Goal: Information Seeking & Learning: Check status

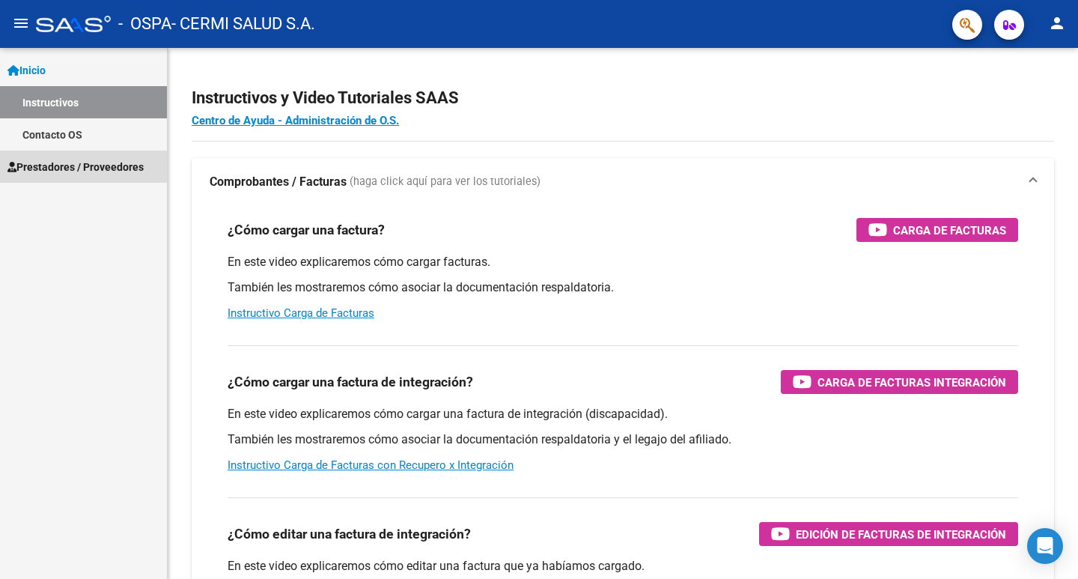
click at [71, 160] on span "Prestadores / Proveedores" at bounding box center [75, 167] width 136 height 16
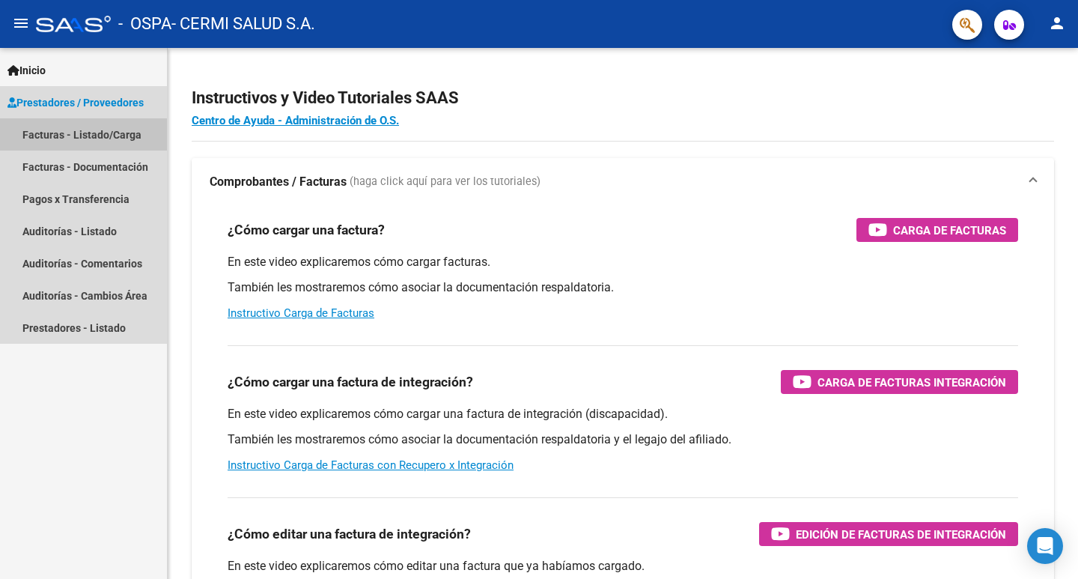
click at [97, 127] on link "Facturas - Listado/Carga" at bounding box center [83, 134] width 167 height 32
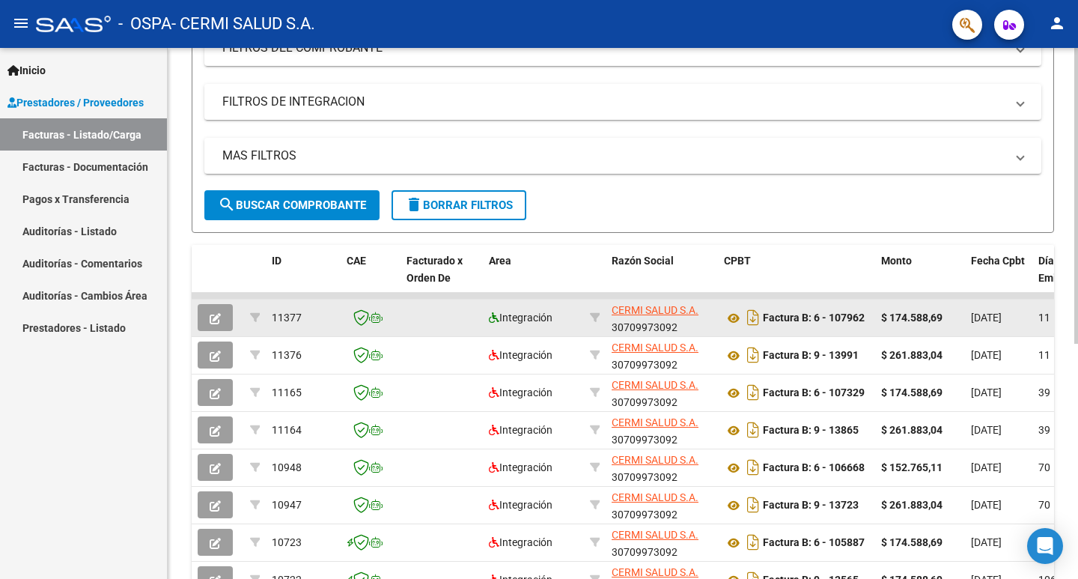
scroll to position [300, 0]
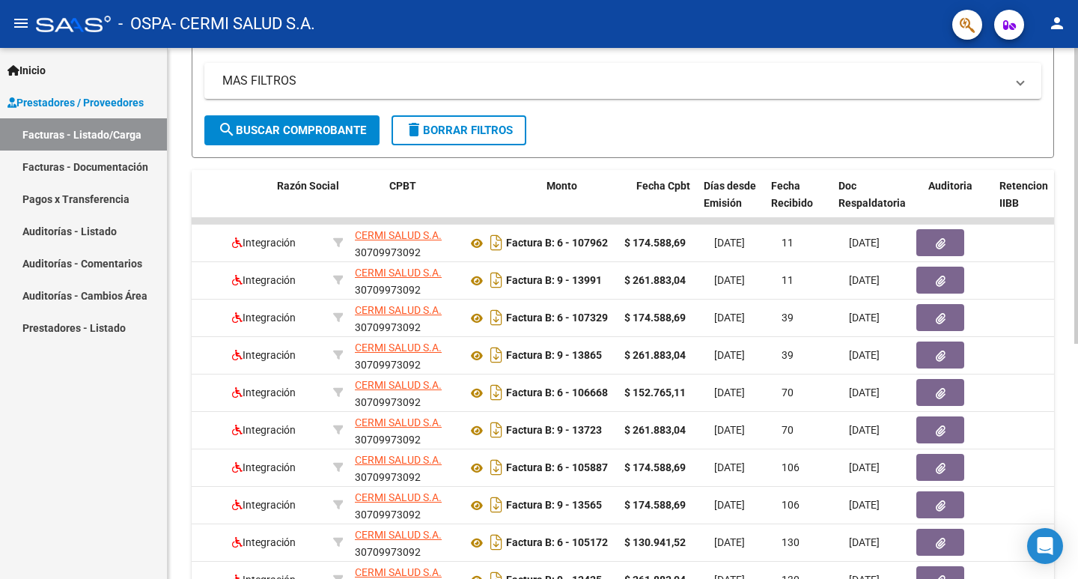
drag, startPoint x: 1031, startPoint y: 291, endPoint x: 861, endPoint y: 288, distance: 169.3
click at [1078, 295] on div "Video tutorial PRESTADORES -> Listado de CPBTs Emitidos por Prestadores / Prove…" at bounding box center [625, 218] width 914 height 941
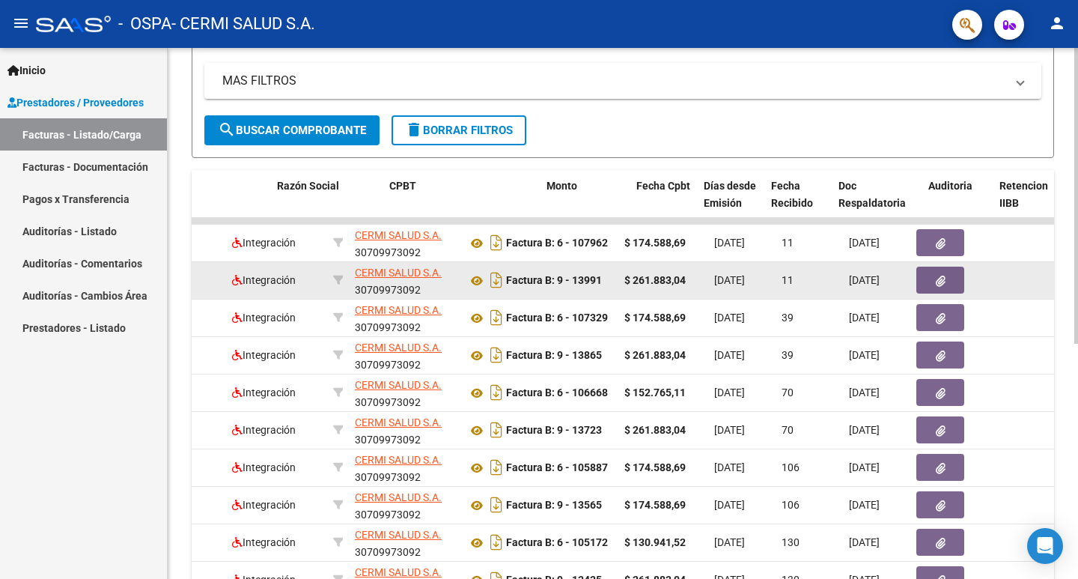
scroll to position [0, 452]
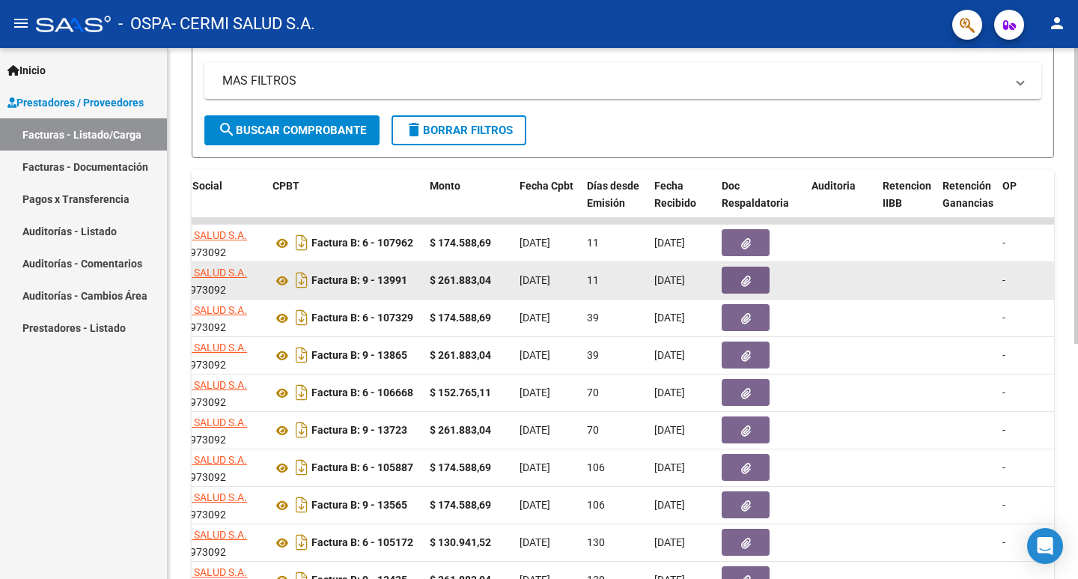
click at [861, 288] on datatable-body-cell at bounding box center [841, 280] width 71 height 37
drag, startPoint x: 861, startPoint y: 279, endPoint x: 961, endPoint y: 296, distance: 101.0
click at [1066, 285] on div "Video tutorial PRESTADORES -> Listado de CPBTs Emitidos por Prestadores / Prove…" at bounding box center [623, 218] width 911 height 941
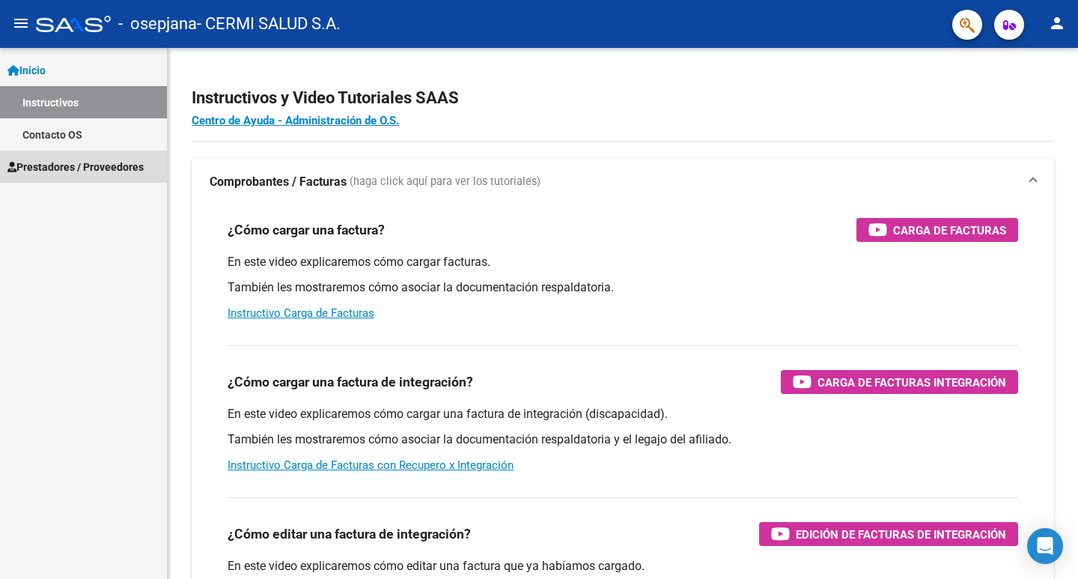
click at [73, 169] on span "Prestadores / Proveedores" at bounding box center [75, 167] width 136 height 16
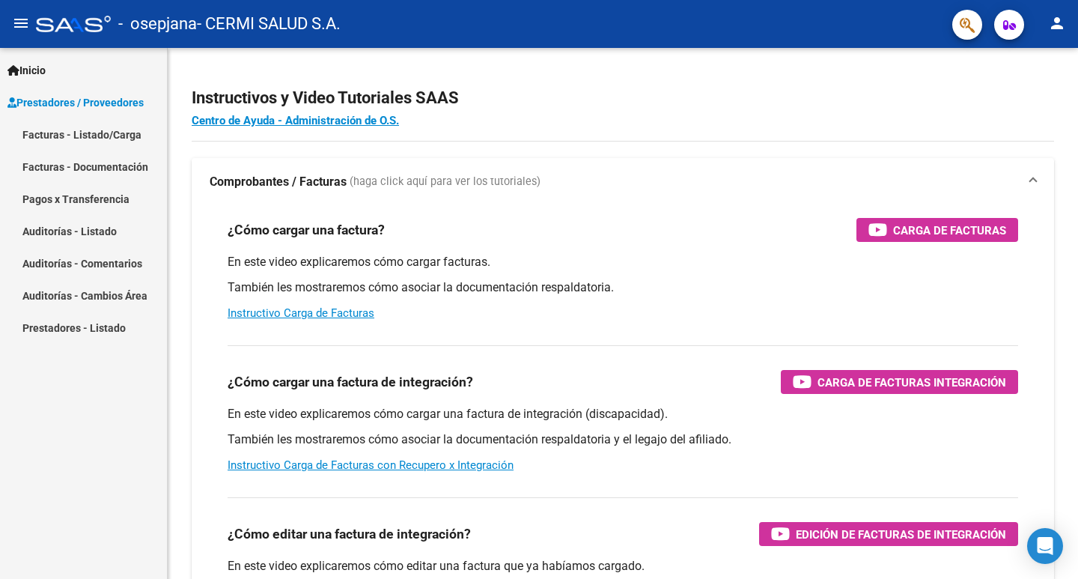
click at [88, 200] on mat-nav-list "Facturas - Listado/Carga Facturas - Documentación Pagos x Transferencia Auditor…" at bounding box center [83, 230] width 167 height 225
click at [87, 115] on link "Prestadores / Proveedores" at bounding box center [83, 102] width 167 height 32
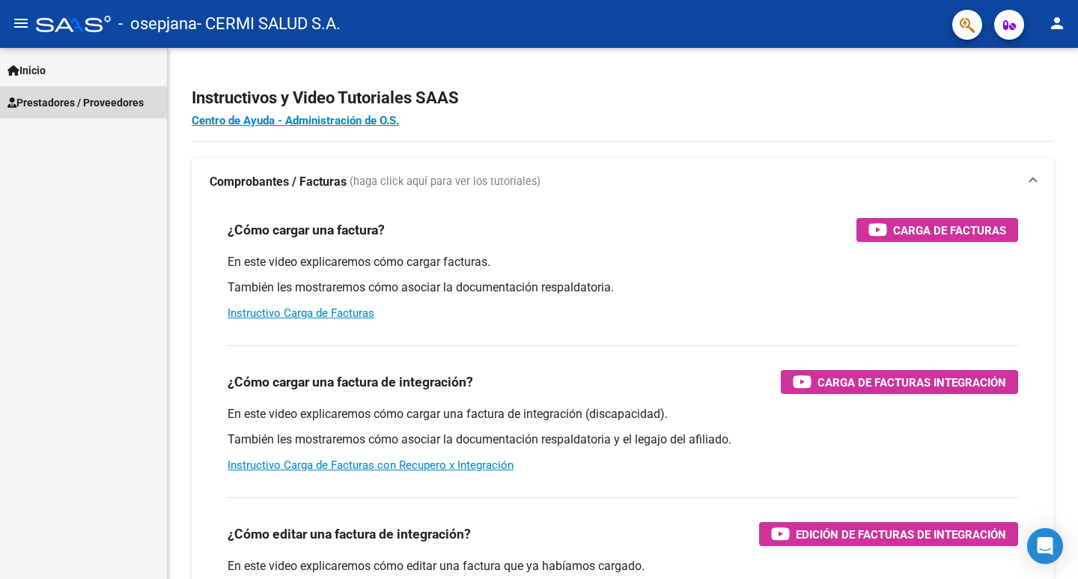
click at [83, 133] on link "Facturas - Listado/Carga" at bounding box center [83, 134] width 167 height 32
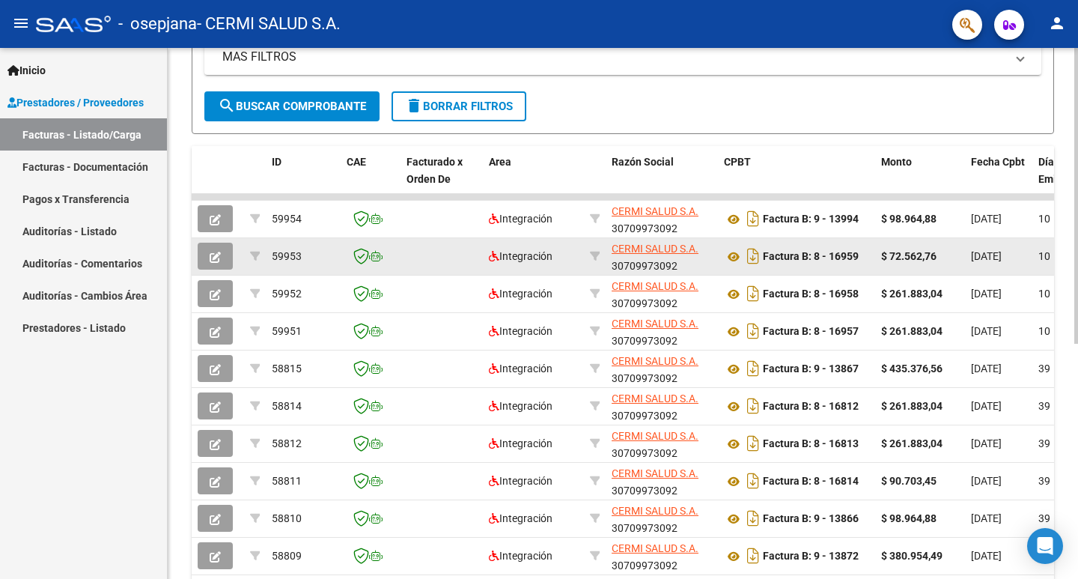
scroll to position [328, 0]
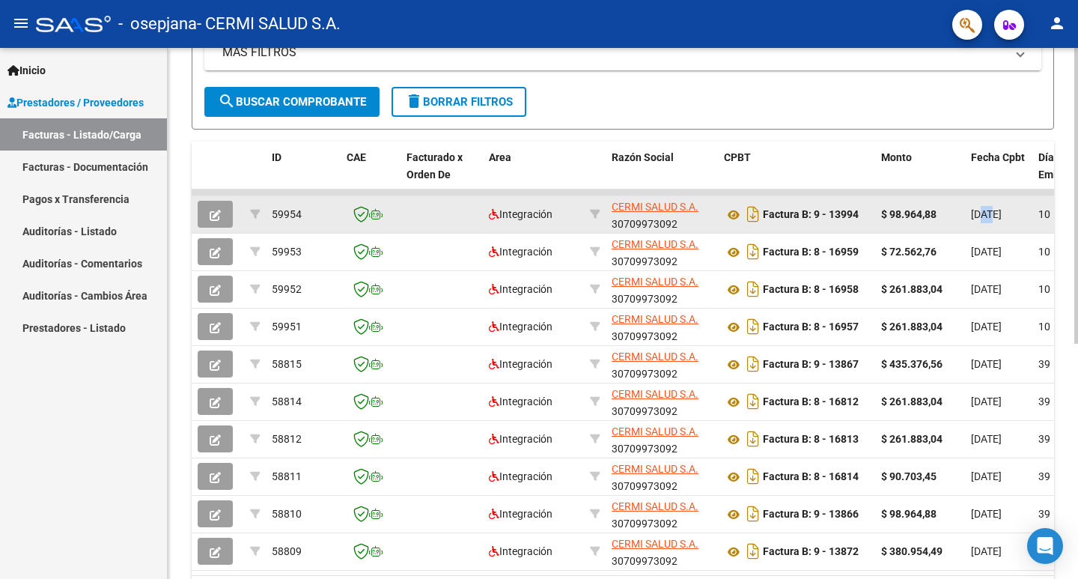
drag, startPoint x: 984, startPoint y: 212, endPoint x: 998, endPoint y: 227, distance: 20.2
click at [997, 217] on span "[DATE]" at bounding box center [986, 214] width 31 height 12
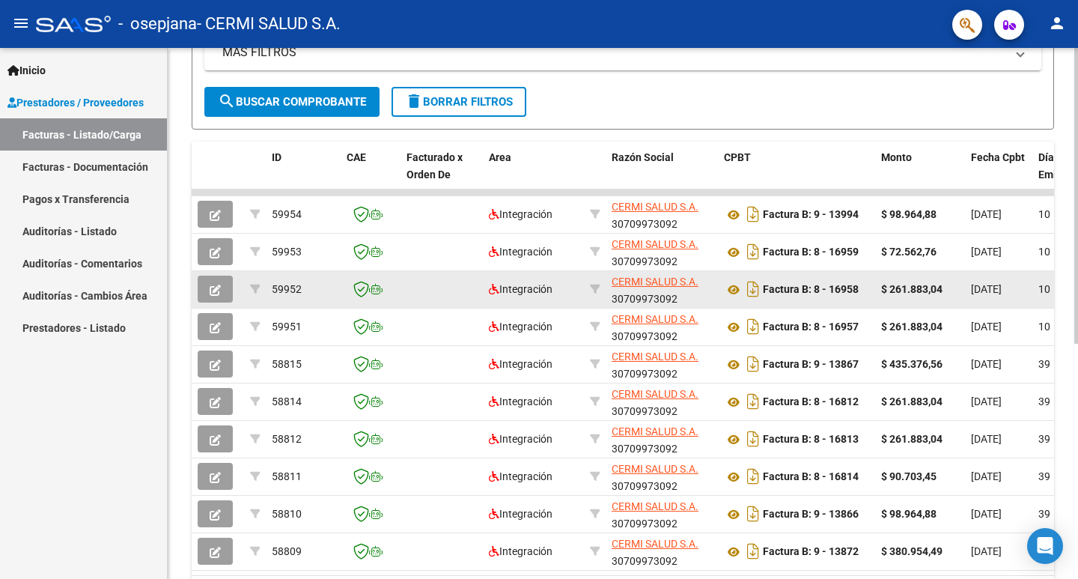
drag, startPoint x: 987, startPoint y: 246, endPoint x: 987, endPoint y: 288, distance: 41.2
click at [988, 247] on span "[DATE]" at bounding box center [986, 252] width 31 height 12
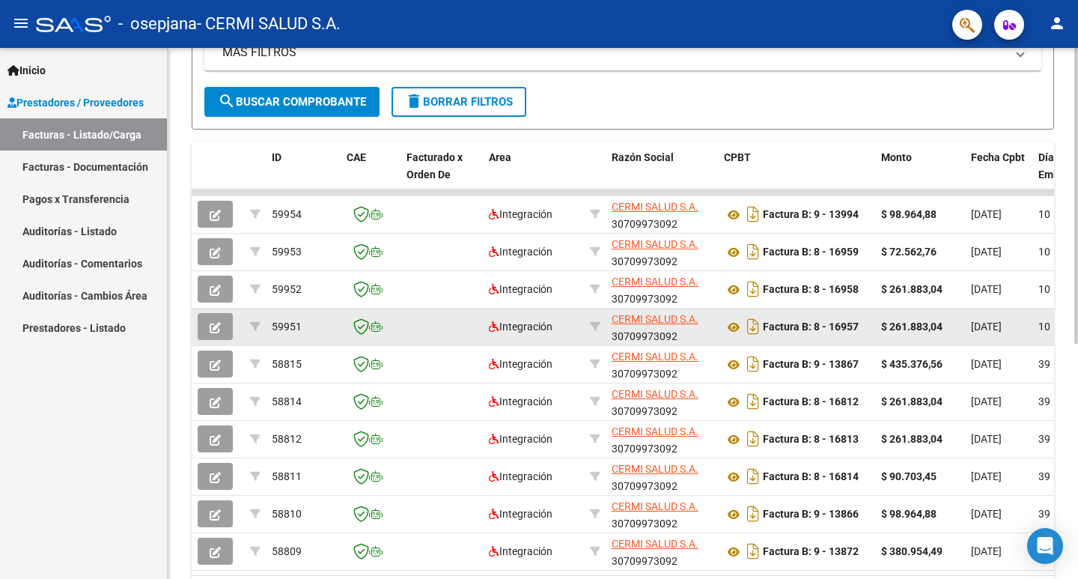
drag, startPoint x: 987, startPoint y: 288, endPoint x: 985, endPoint y: 330, distance: 41.3
click at [989, 291] on span "[DATE]" at bounding box center [986, 289] width 31 height 12
click at [985, 331] on span "[DATE]" at bounding box center [986, 327] width 31 height 12
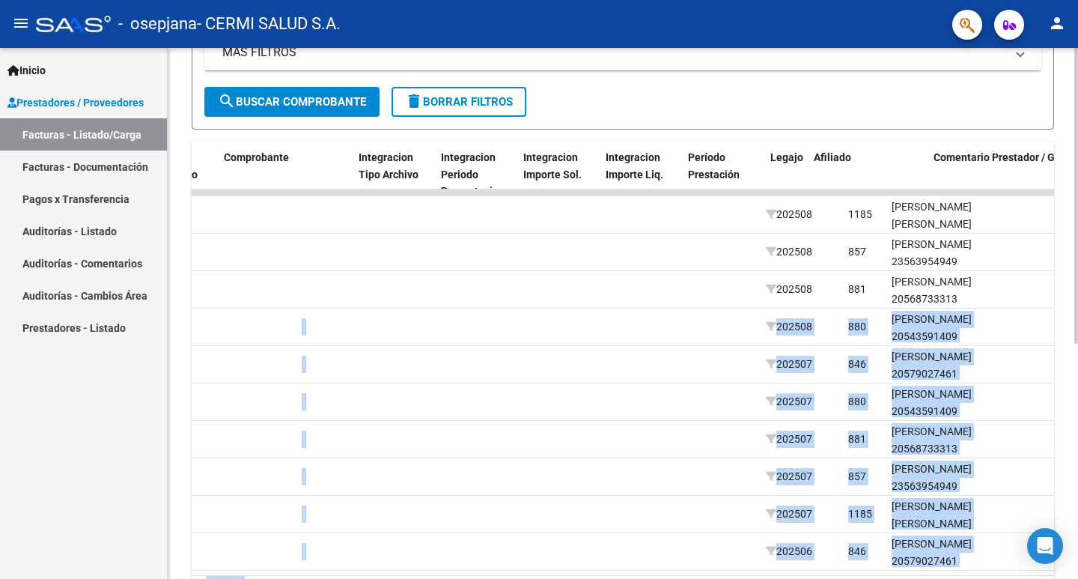
scroll to position [0, 1611]
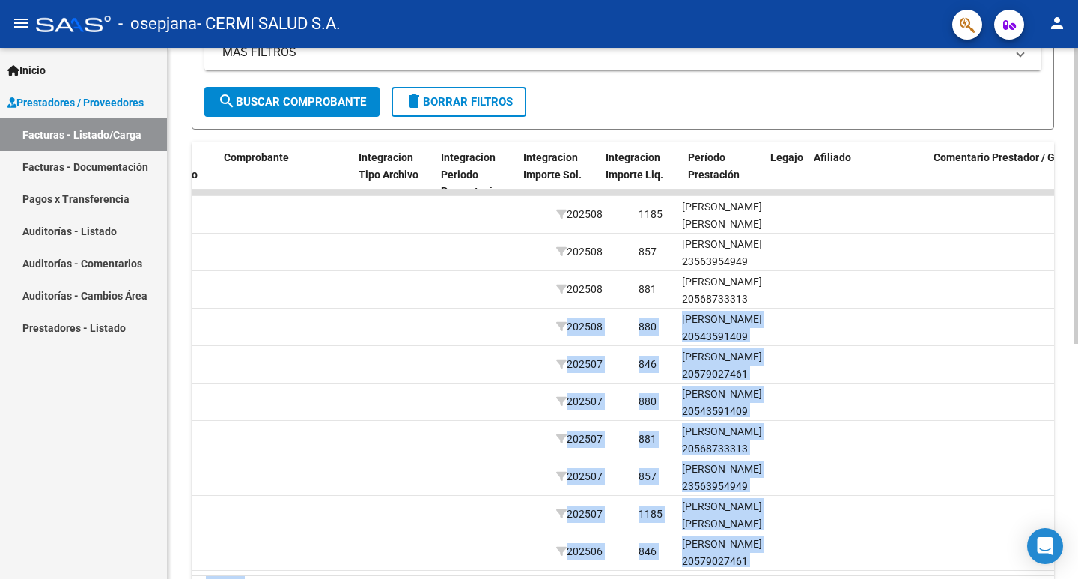
drag, startPoint x: 1004, startPoint y: 317, endPoint x: 1078, endPoint y: 310, distance: 74.5
click at [1078, 310] on div "Video tutorial PRESTADORES -> Listado de CPBTs Emitidos por Prestadores / Prove…" at bounding box center [625, 190] width 914 height 941
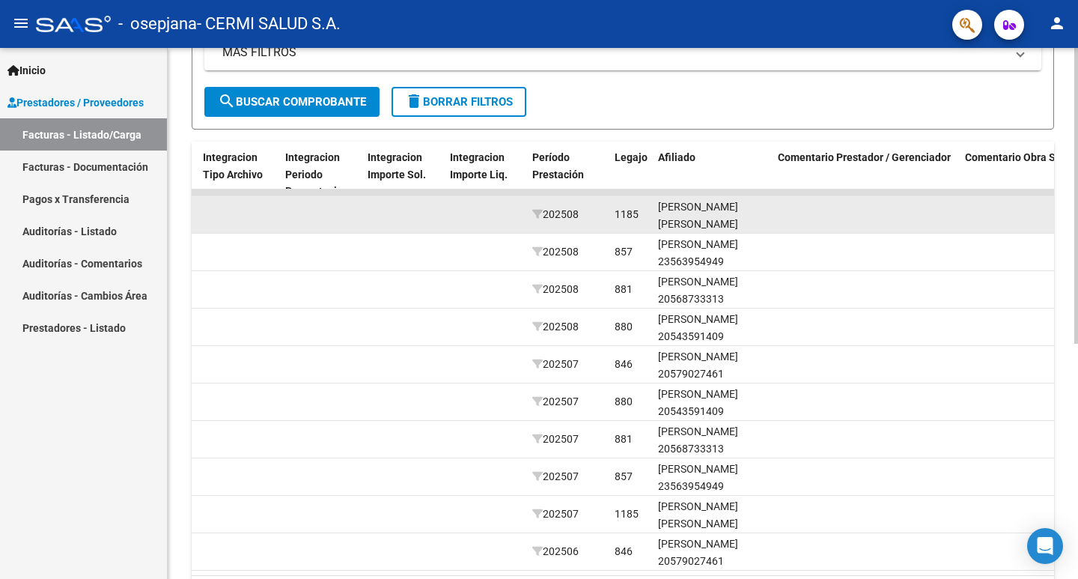
click at [849, 211] on datatable-body-cell at bounding box center [865, 214] width 187 height 37
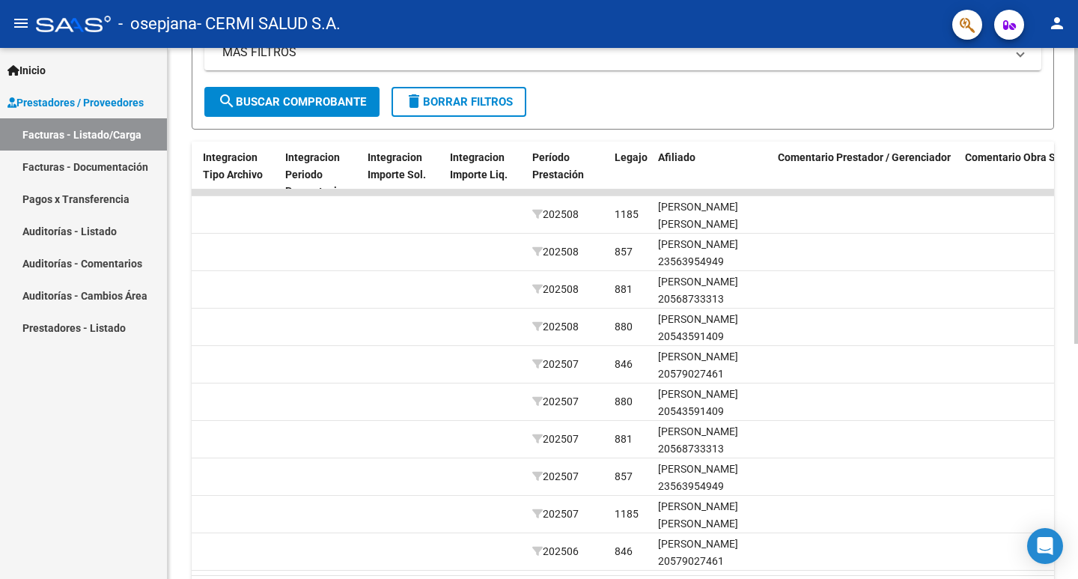
drag, startPoint x: 836, startPoint y: 237, endPoint x: 1078, endPoint y: 251, distance: 242.3
click at [1078, 251] on div "Video tutorial PRESTADORES -> Listado de CPBTs Emitidos por Prestadores / Prove…" at bounding box center [625, 190] width 914 height 941
drag, startPoint x: 957, startPoint y: 216, endPoint x: 1076, endPoint y: 221, distance: 118.4
click at [1076, 221] on div "Video tutorial PRESTADORES -> Listado de CPBTs Emitidos por Prestadores / Prove…" at bounding box center [625, 190] width 914 height 941
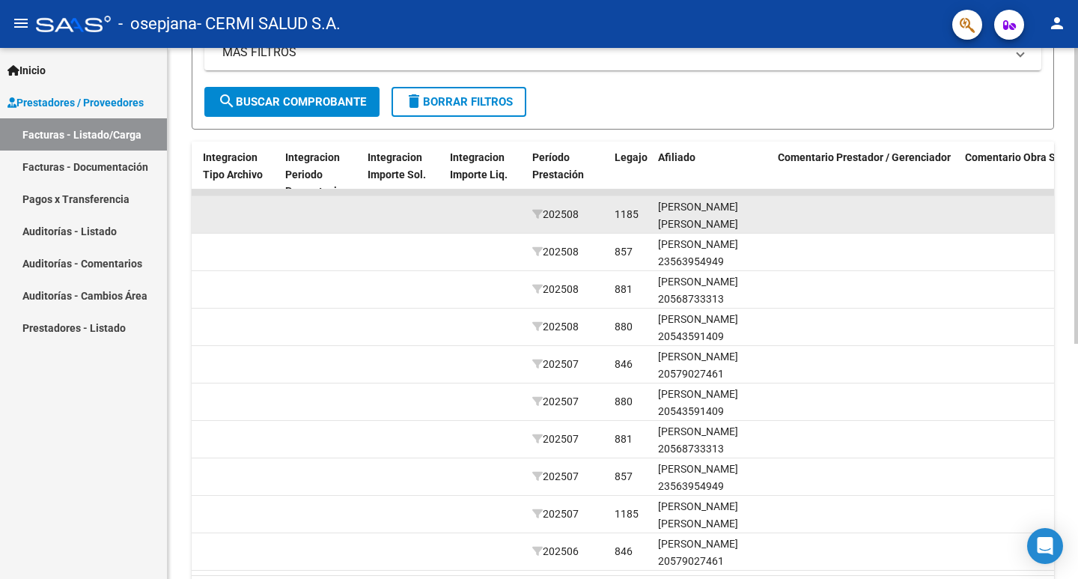
click at [855, 231] on datatable-body-cell at bounding box center [865, 214] width 187 height 37
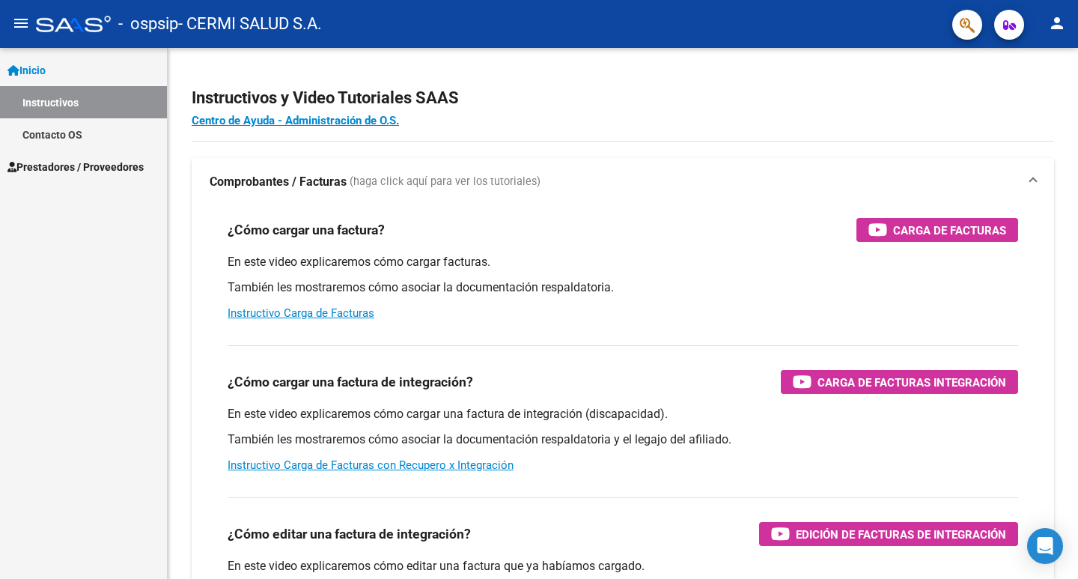
click at [136, 171] on span "Prestadores / Proveedores" at bounding box center [75, 167] width 136 height 16
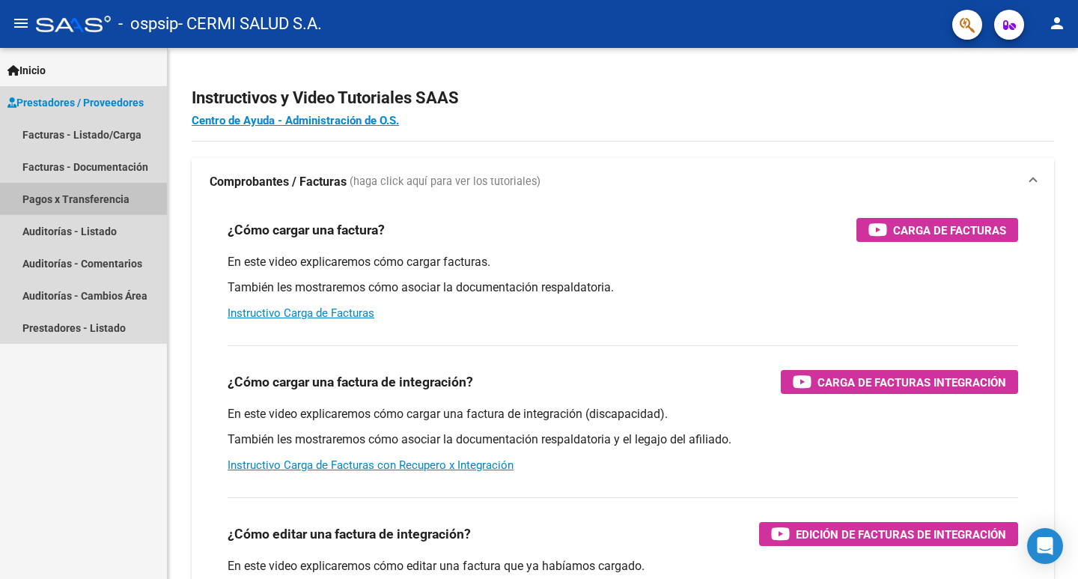
click at [112, 212] on link "Pagos x Transferencia" at bounding box center [83, 199] width 167 height 32
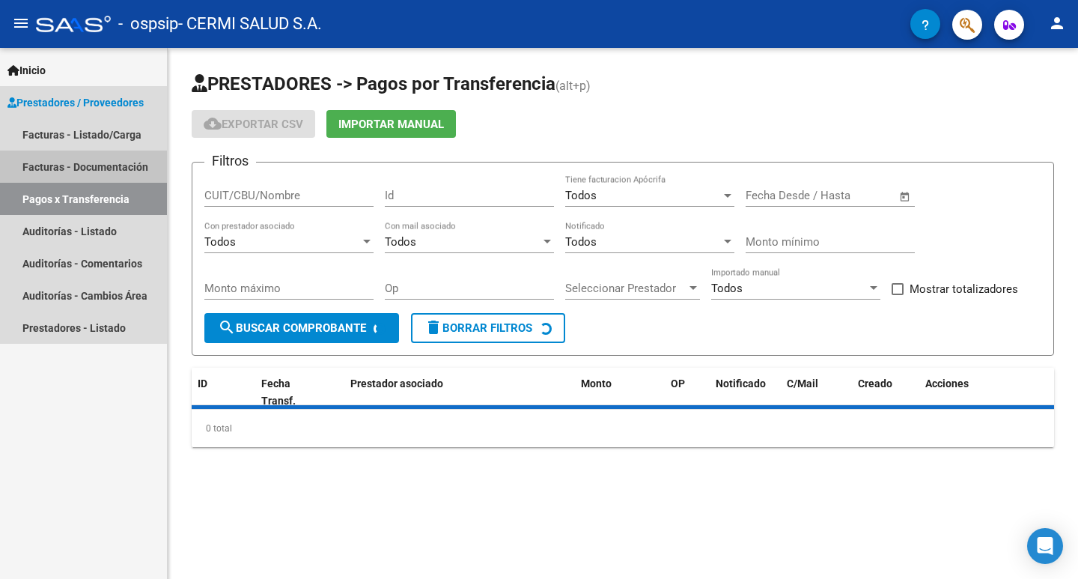
click at [105, 178] on link "Facturas - Documentación" at bounding box center [83, 167] width 167 height 32
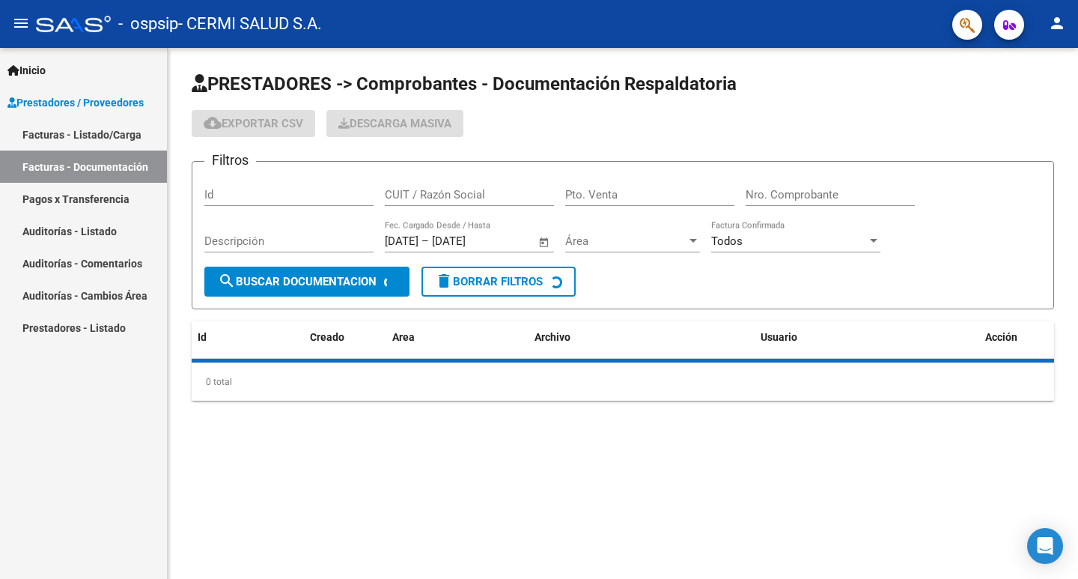
click at [103, 140] on link "Facturas - Listado/Carga" at bounding box center [83, 134] width 167 height 32
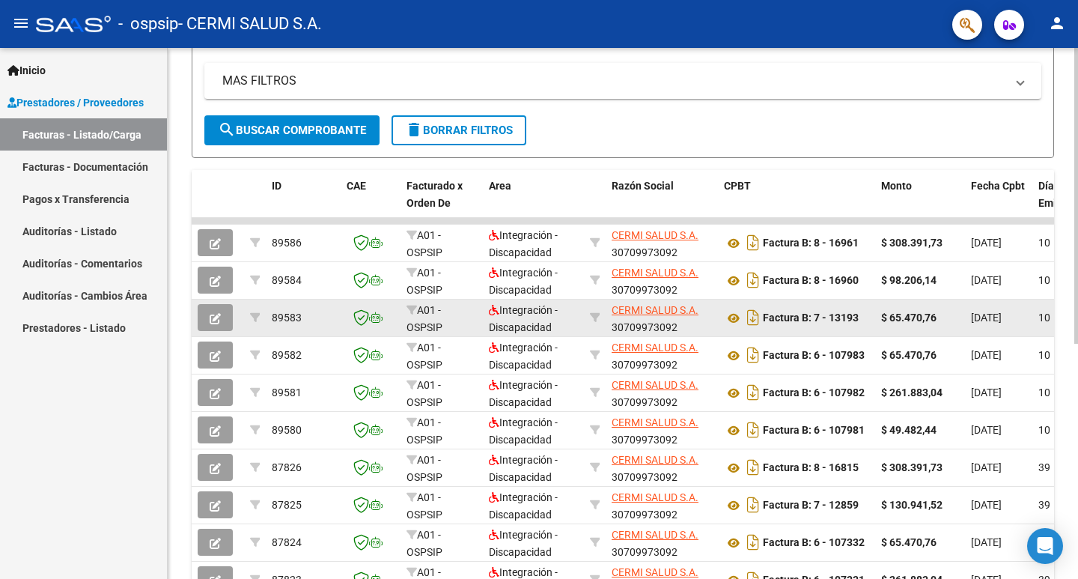
scroll to position [0, 1]
drag, startPoint x: 999, startPoint y: 320, endPoint x: 1037, endPoint y: 313, distance: 38.8
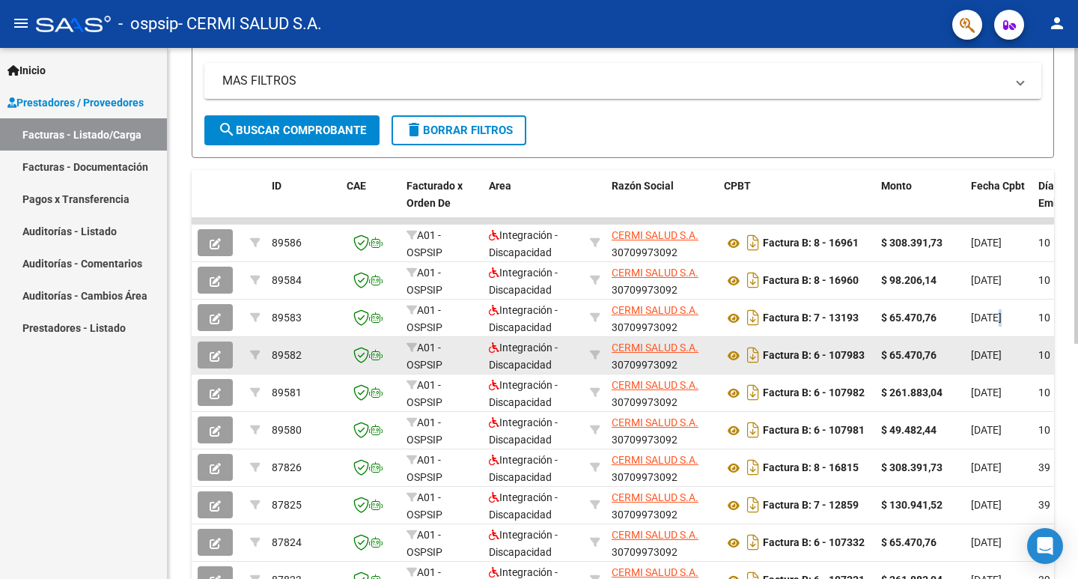
drag, startPoint x: 995, startPoint y: 362, endPoint x: 1045, endPoint y: 356, distance: 49.9
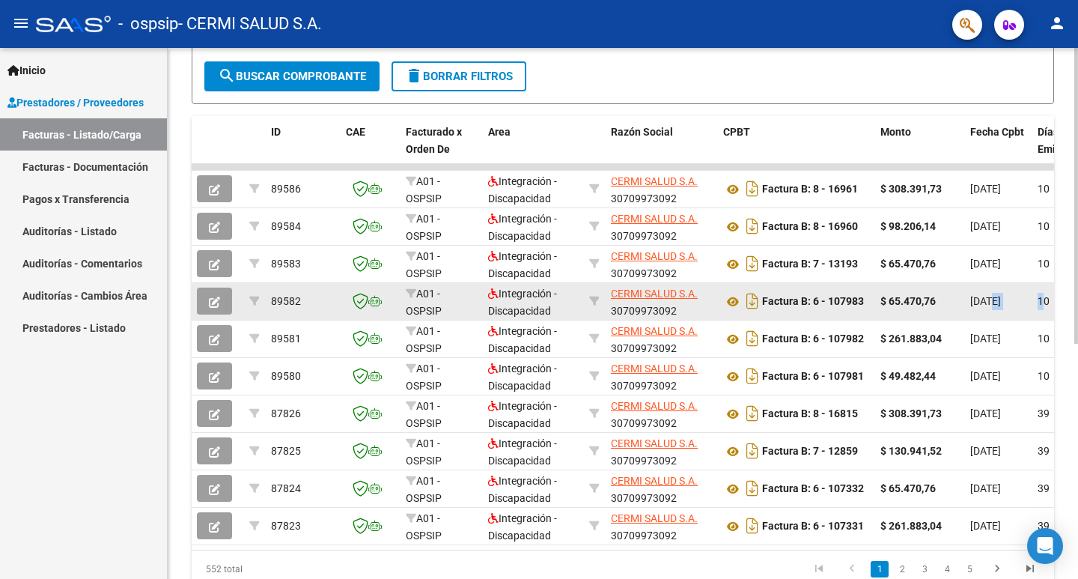
scroll to position [374, 0]
